Goal: Transaction & Acquisition: Purchase product/service

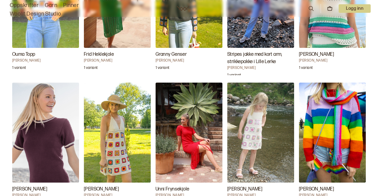
scroll to position [1238, 0]
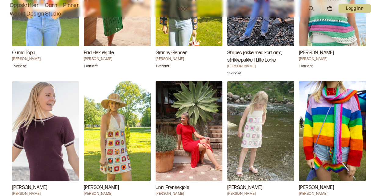
click at [41, 130] on img "Greta Topp" at bounding box center [45, 131] width 67 height 100
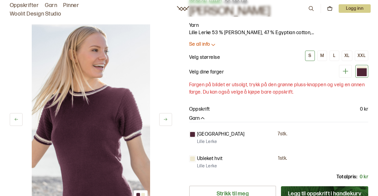
scroll to position [24, 0]
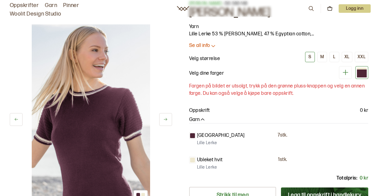
click at [345, 71] on icon at bounding box center [346, 73] width 8 height 8
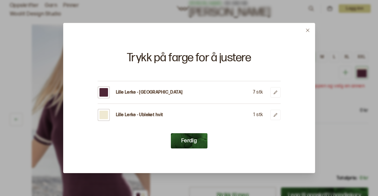
click at [307, 28] on icon at bounding box center [308, 30] width 5 height 5
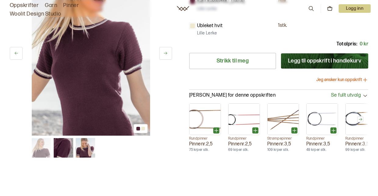
scroll to position [158, 0]
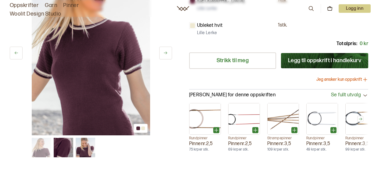
click at [165, 52] on icon at bounding box center [165, 53] width 5 height 5
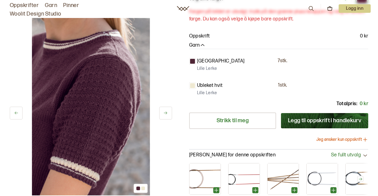
scroll to position [98, 0]
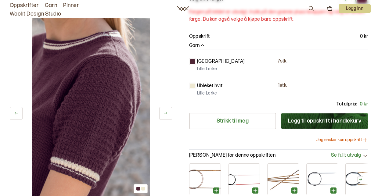
click at [164, 111] on icon at bounding box center [165, 113] width 5 height 5
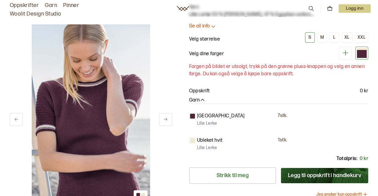
scroll to position [41, 0]
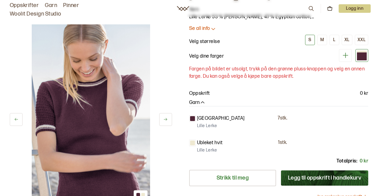
click at [345, 54] on icon at bounding box center [346, 56] width 8 height 8
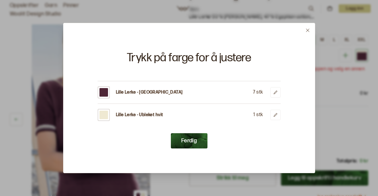
click at [105, 91] on div at bounding box center [104, 92] width 9 height 9
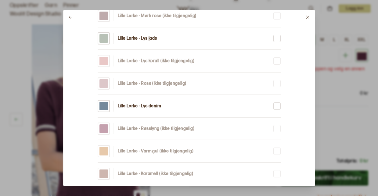
scroll to position [721, 0]
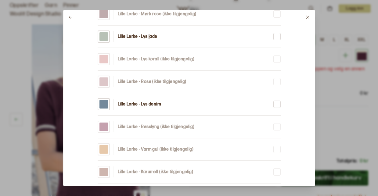
click at [308, 16] on icon at bounding box center [308, 17] width 5 height 5
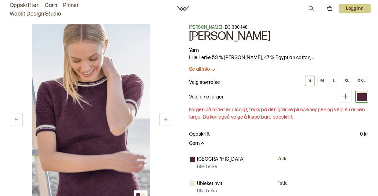
scroll to position [0, 0]
click at [323, 79] on div "M" at bounding box center [323, 80] width 4 height 5
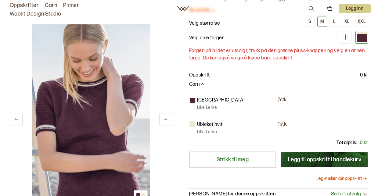
scroll to position [68, 0]
